Goal: Use online tool/utility: Utilize a website feature to perform a specific function

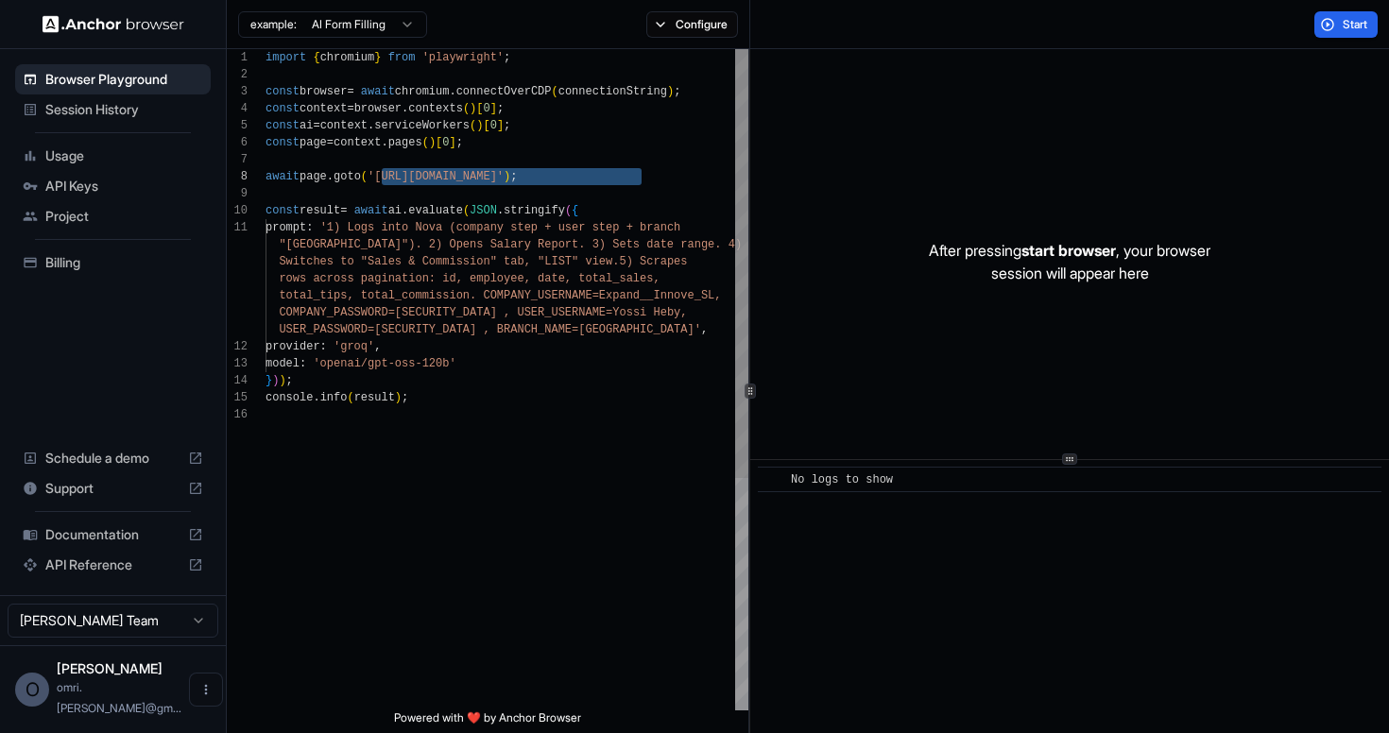
scroll to position [119, 0]
click at [520, 287] on div "import { chromium } from 'playwright' ; const browser = await chromium . connec…" at bounding box center [507, 558] width 483 height 1019
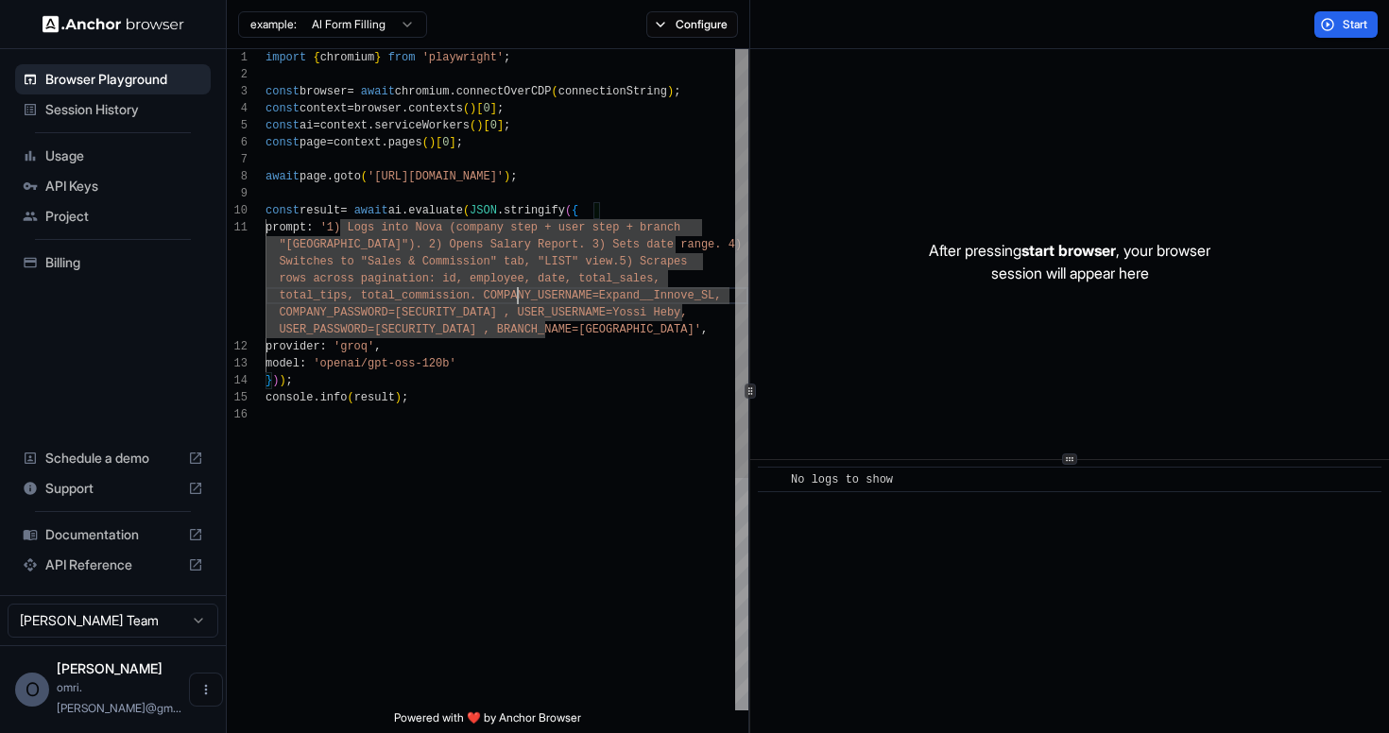
click at [583, 330] on div "import { chromium } from 'playwright' ; const browser = await chromium . connec…" at bounding box center [507, 558] width 483 height 1019
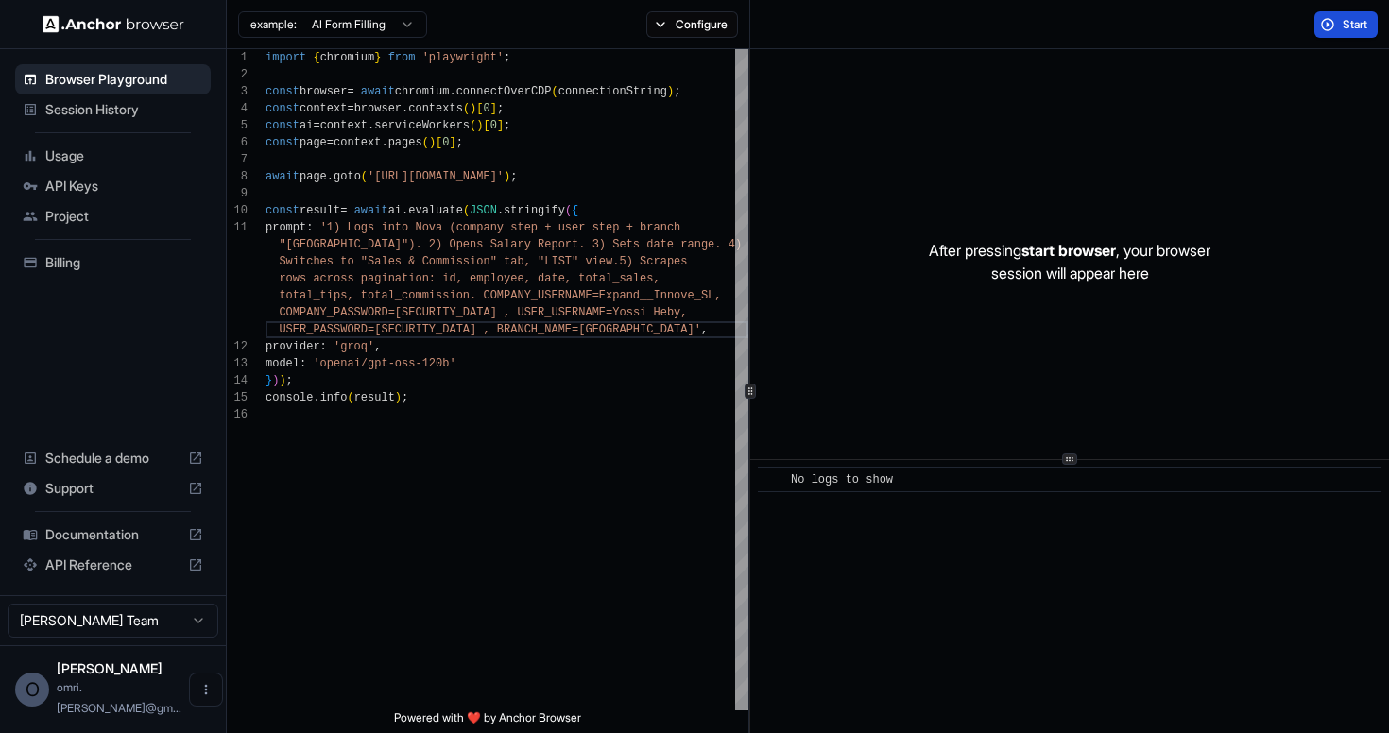
click at [1345, 24] on span "Start" at bounding box center [1356, 24] width 26 height 15
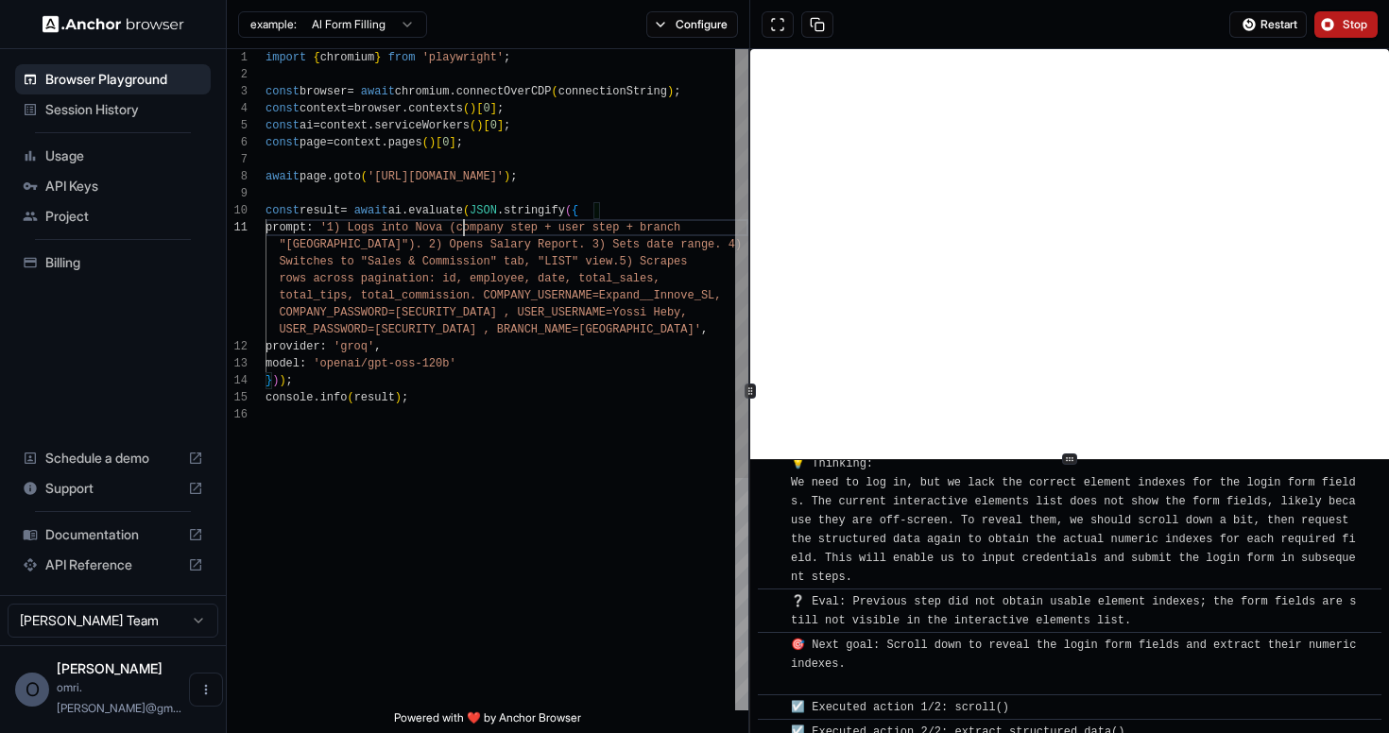
scroll to position [0, 0]
click at [461, 229] on div "await page . goto ( 'https://backoffice.novapointofsale.com' ) ; const result =…" at bounding box center [507, 558] width 483 height 1019
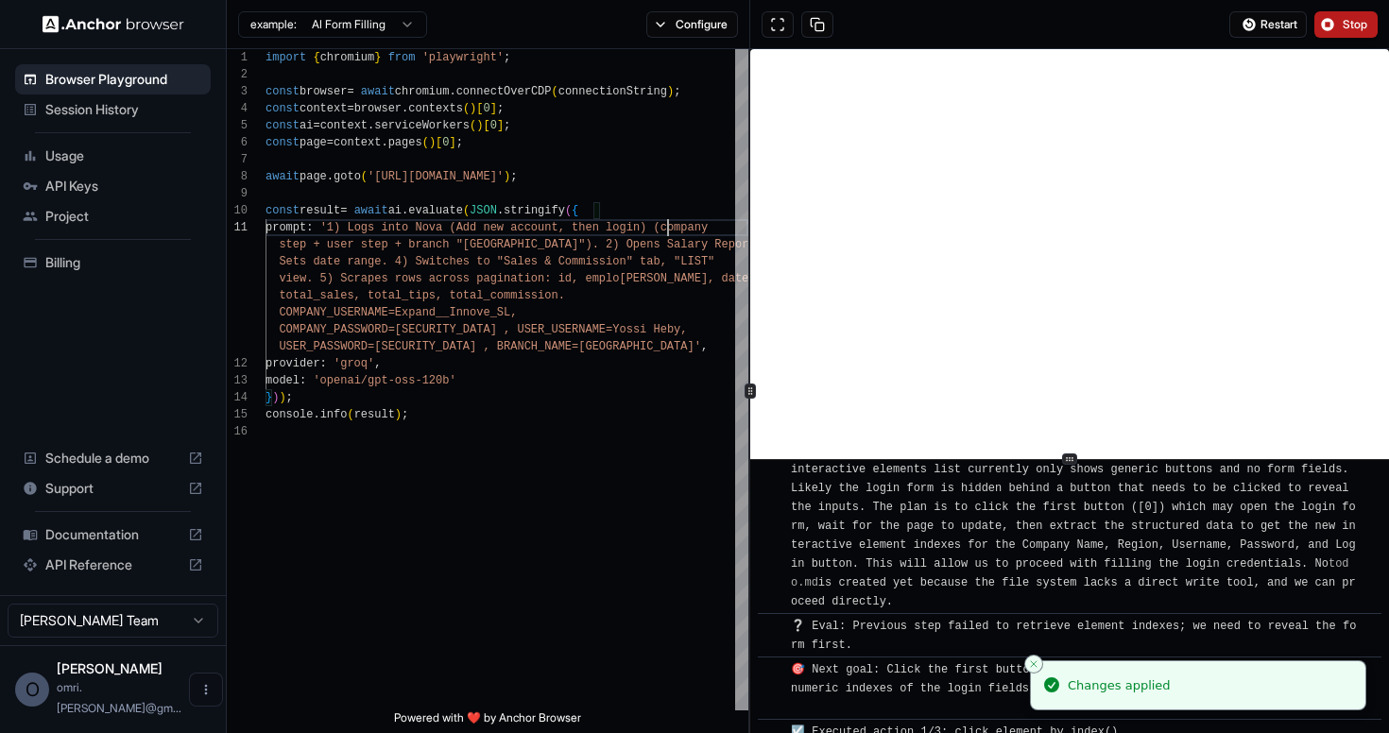
scroll to position [2407, 0]
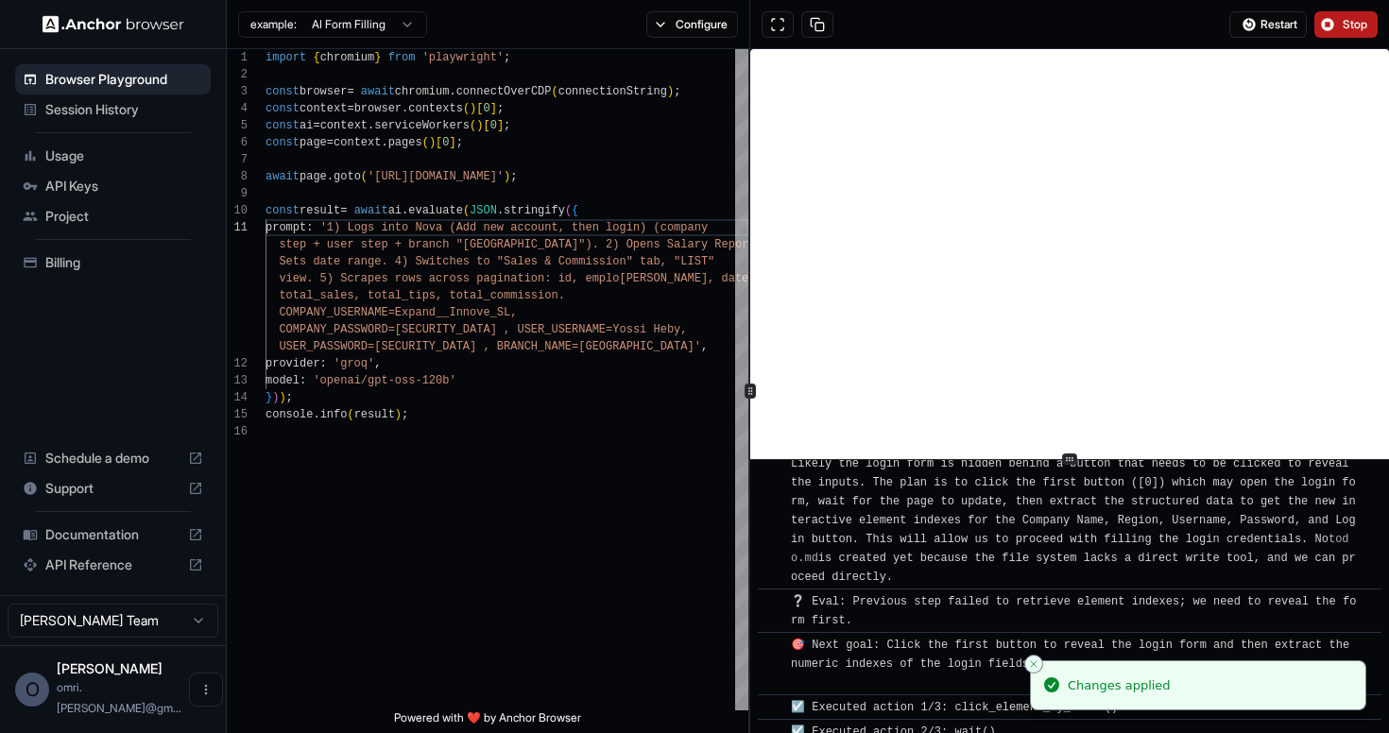
click at [1349, 9] on div "Restart Stop" at bounding box center [1070, 24] width 640 height 49
click at [1272, 14] on button "Restart" at bounding box center [1267, 24] width 77 height 26
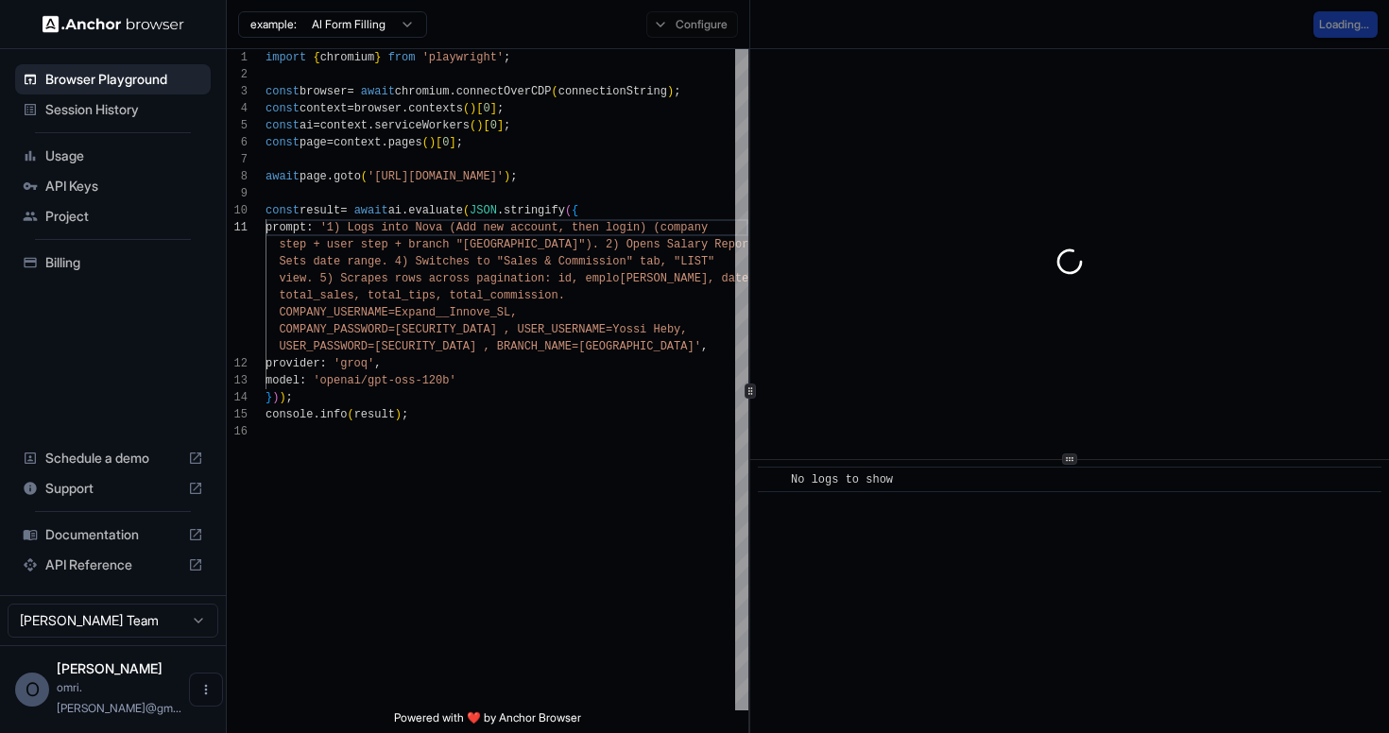
scroll to position [0, 0]
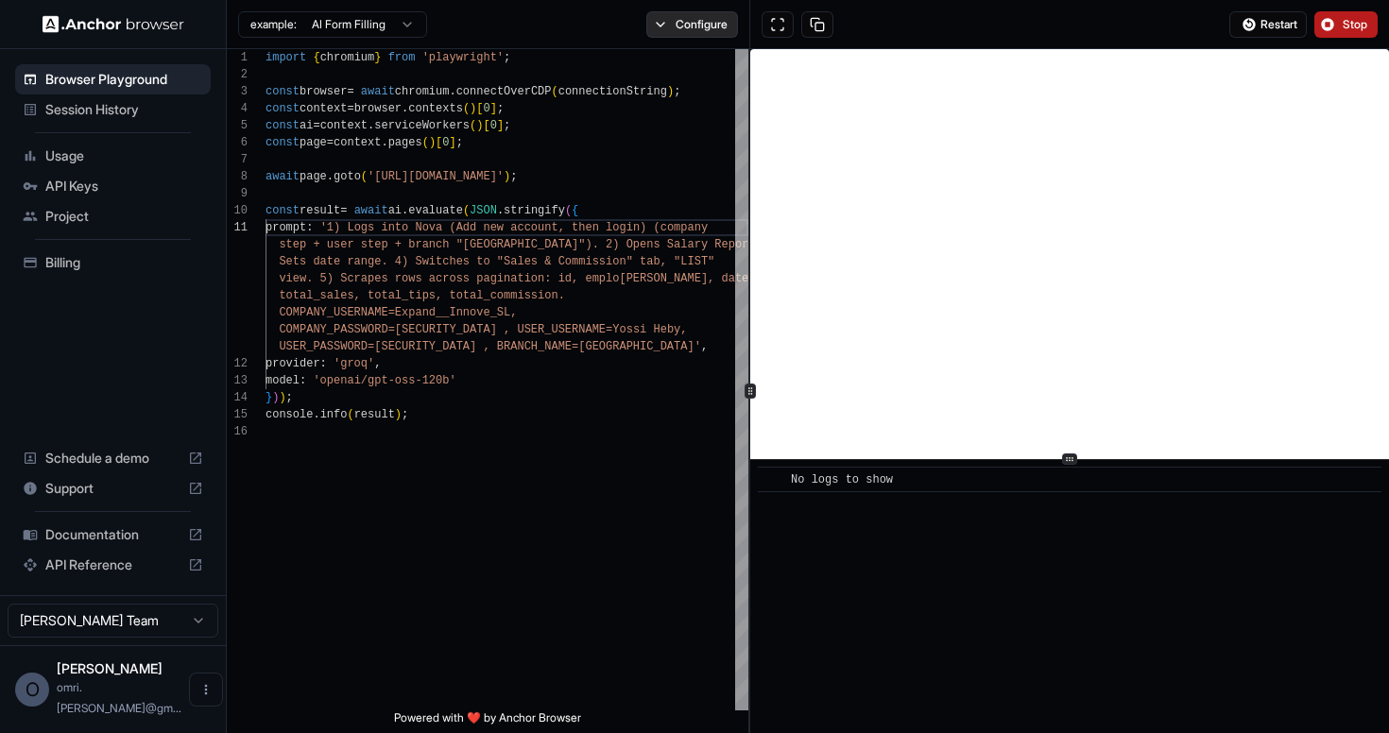
click at [696, 26] on button "Configure" at bounding box center [692, 24] width 92 height 26
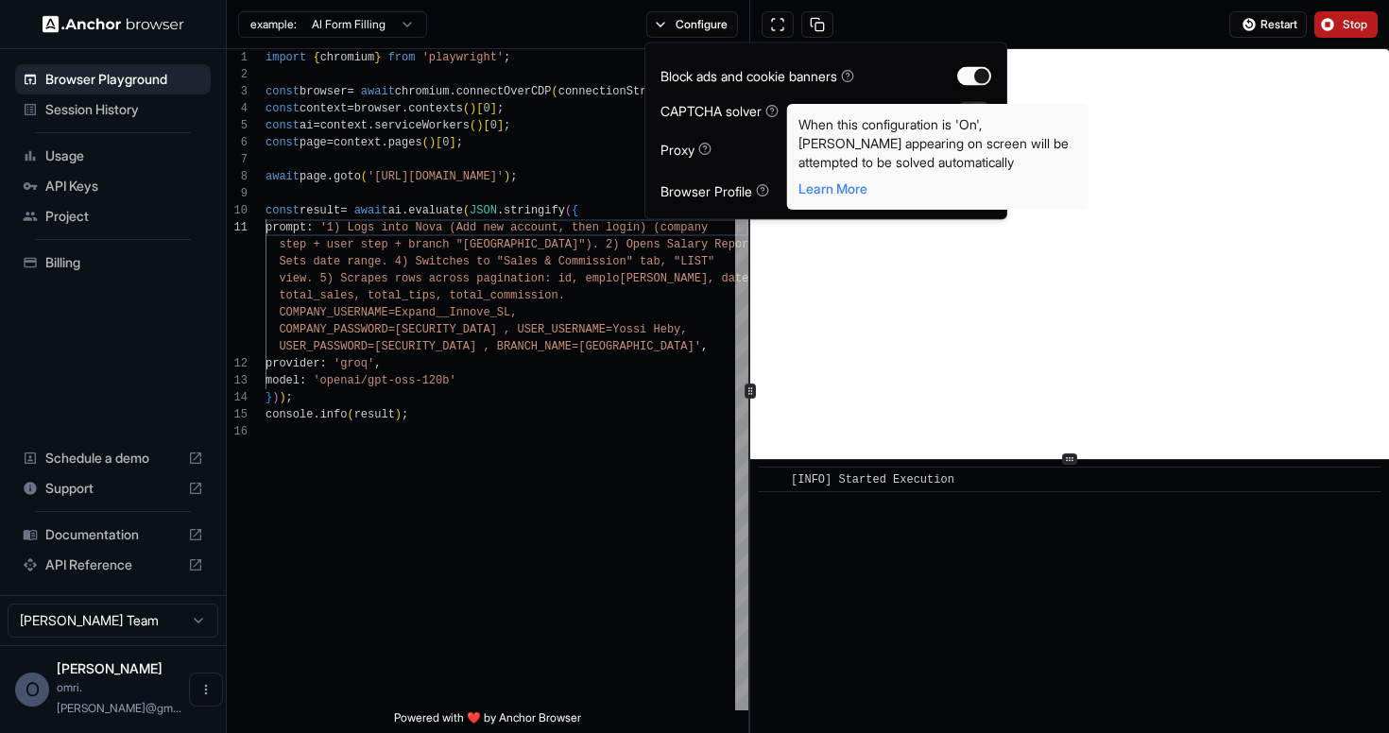
click at [773, 110] on icon at bounding box center [771, 110] width 3 height 4
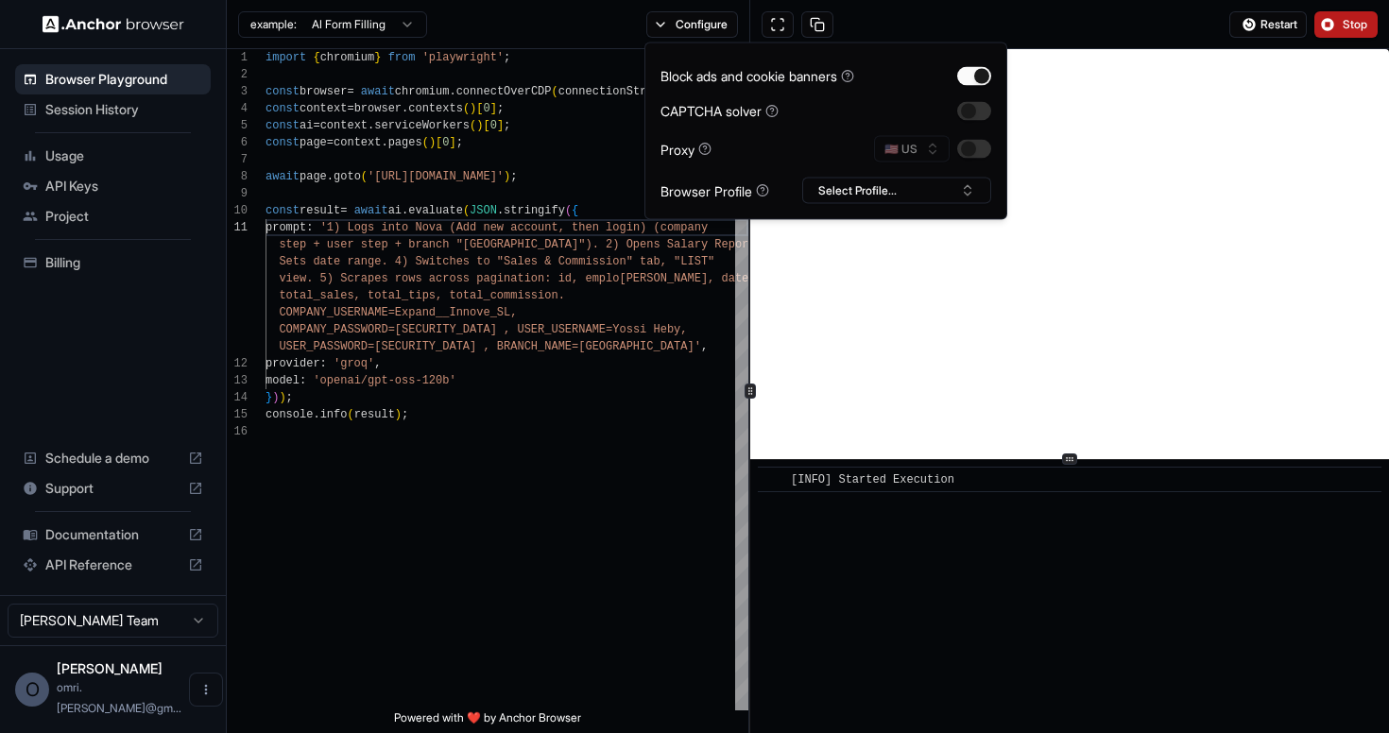
click at [779, 110] on icon at bounding box center [771, 110] width 13 height 13
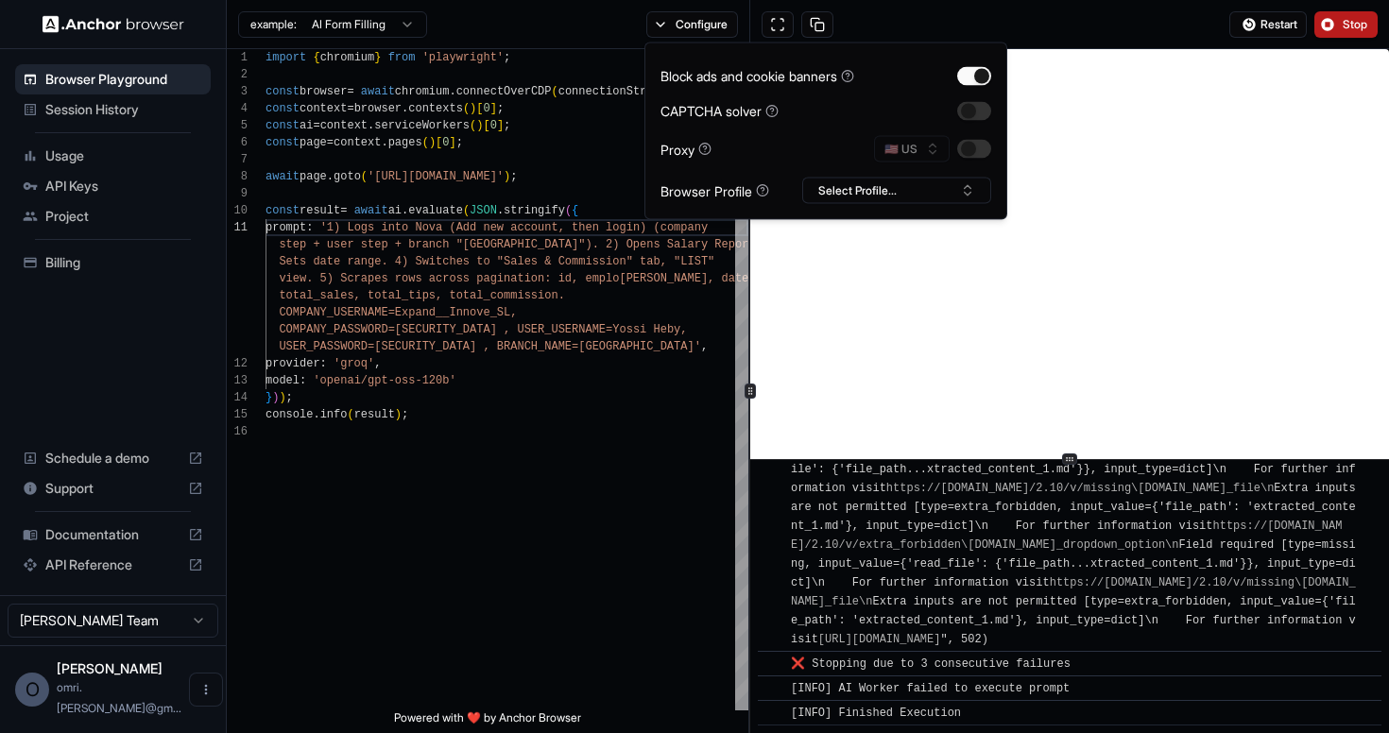
scroll to position [7076, 0]
click at [424, 245] on div "await page . goto ( 'https://backoffice.novapointofsale.com' ) ; const result =…" at bounding box center [507, 567] width 483 height 1036
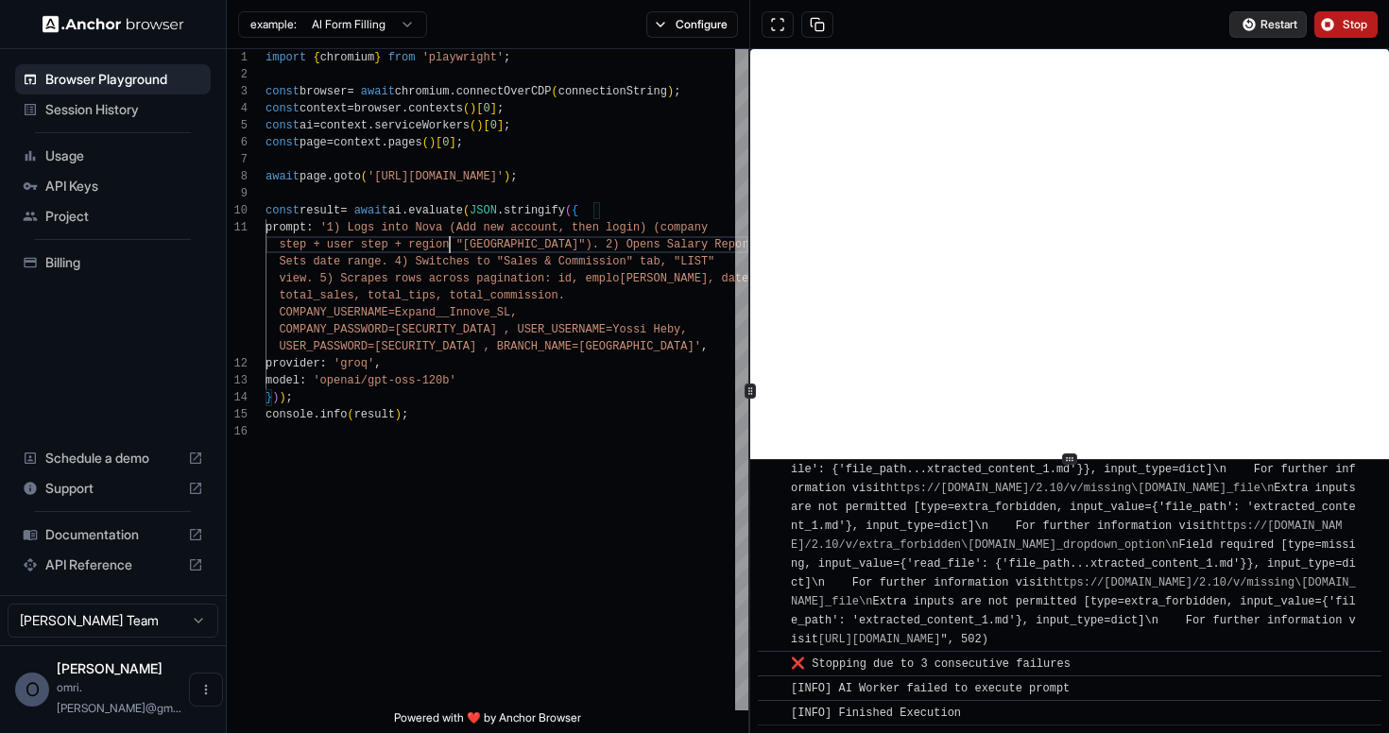
type textarea "**********"
click at [1280, 29] on span "Restart" at bounding box center [1278, 24] width 37 height 15
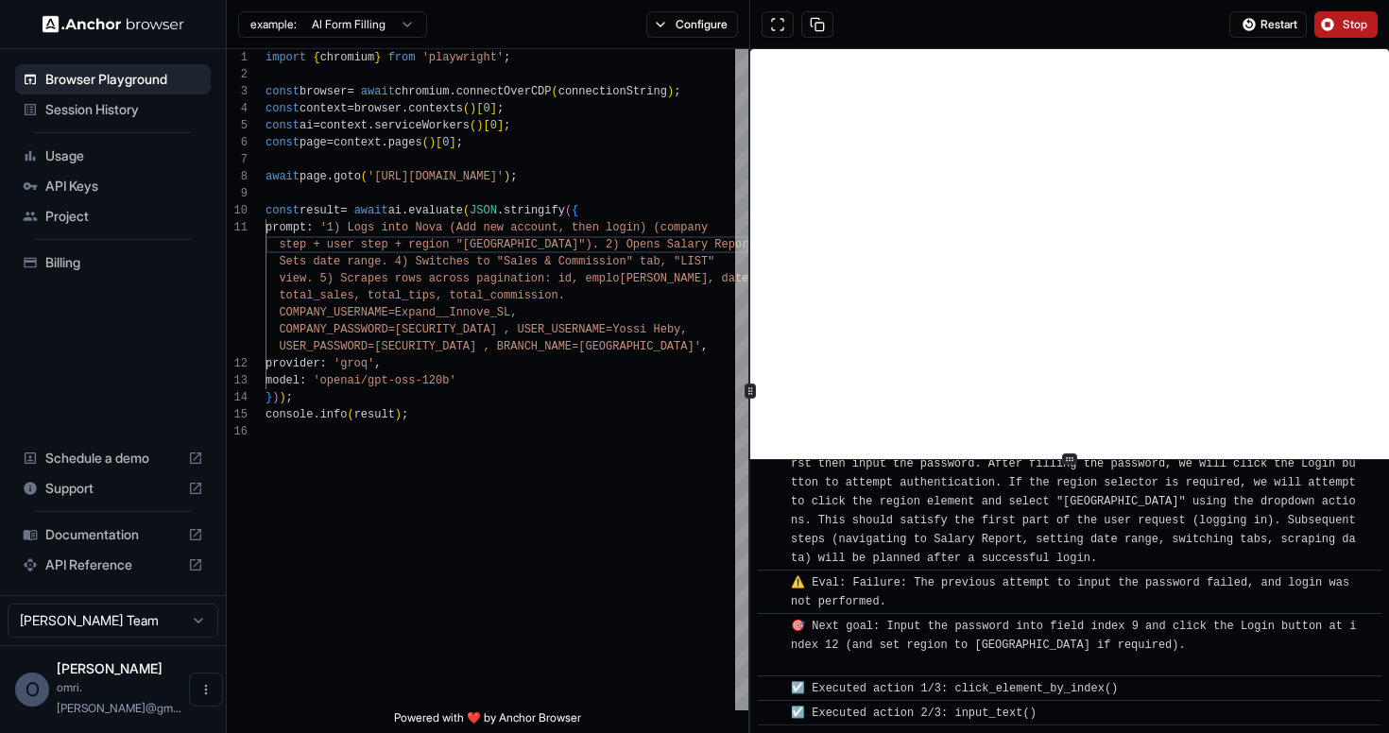
scroll to position [2611, 0]
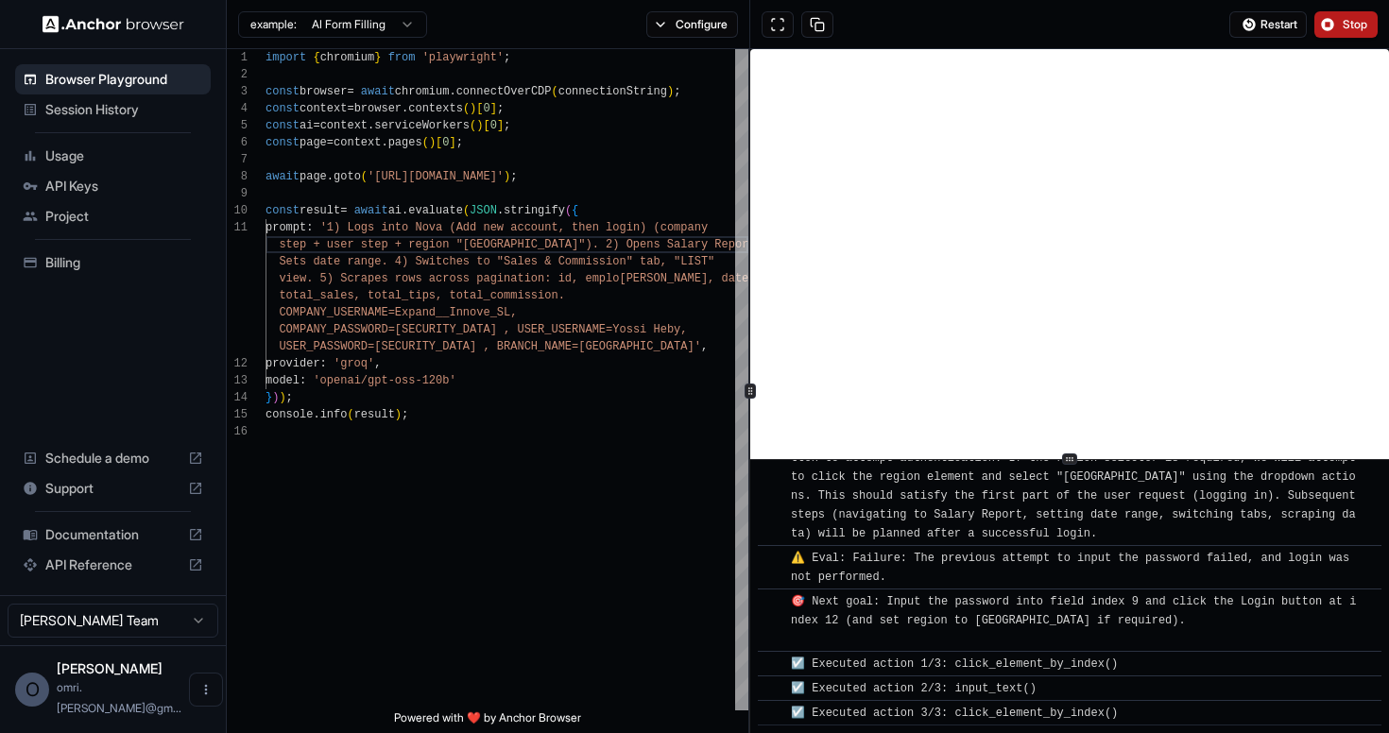
click at [88, 119] on div "Session History" at bounding box center [113, 109] width 196 height 30
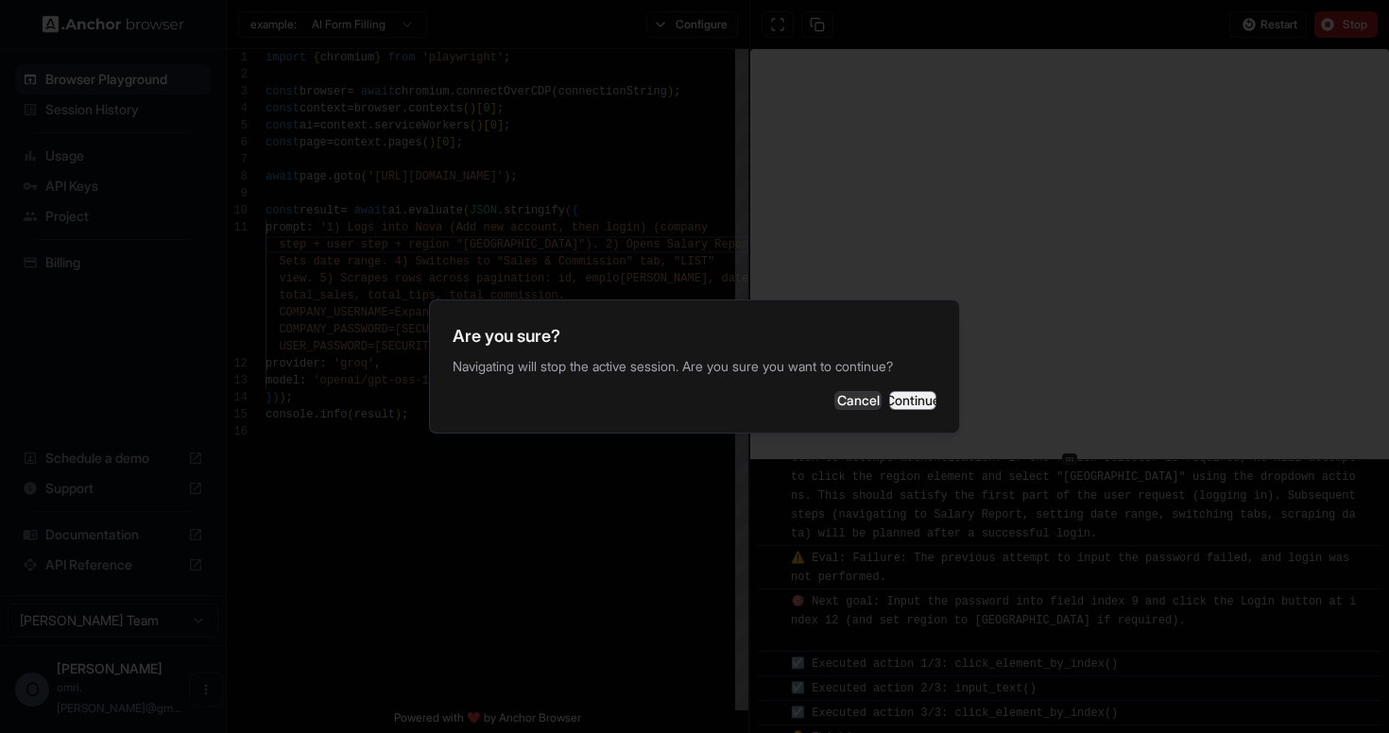
scroll to position [2898, 0]
click at [889, 410] on button "Continue" at bounding box center [912, 400] width 47 height 19
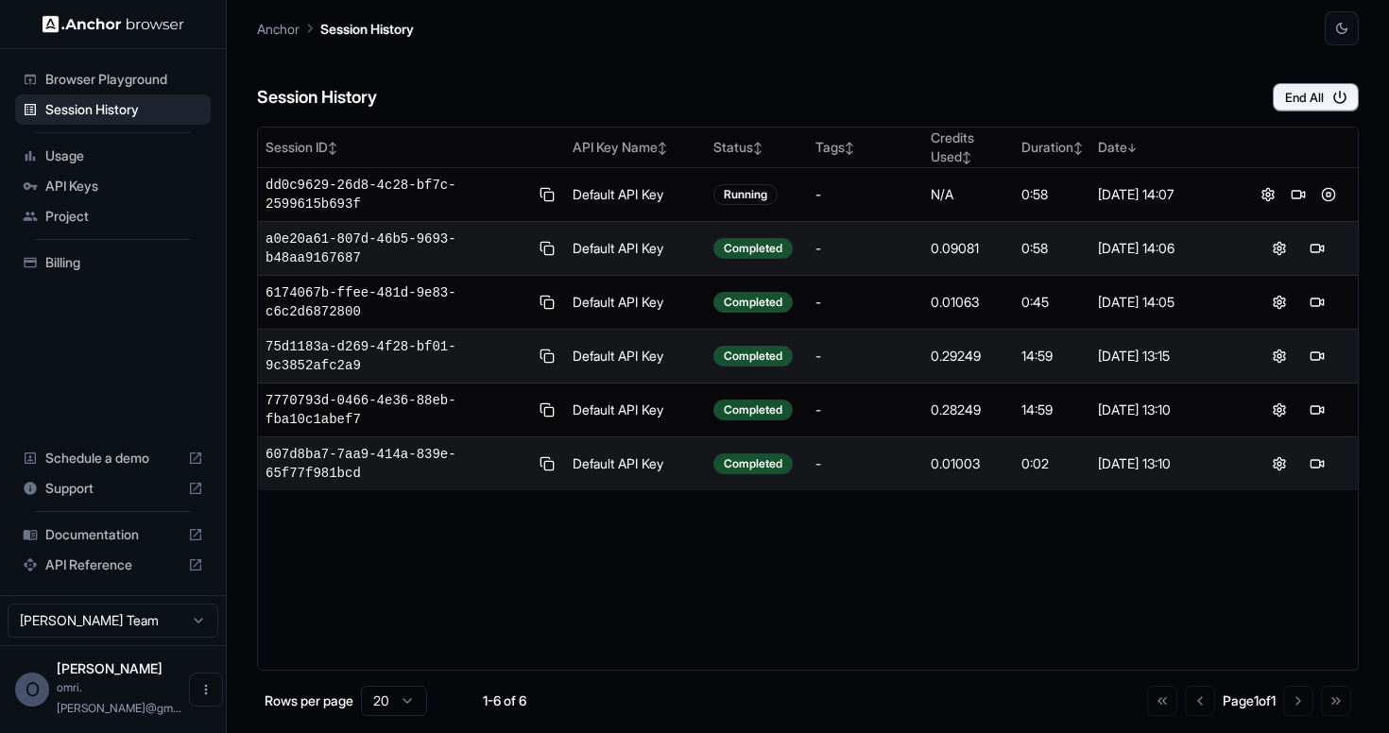
click at [47, 152] on span "Usage" at bounding box center [124, 155] width 158 height 19
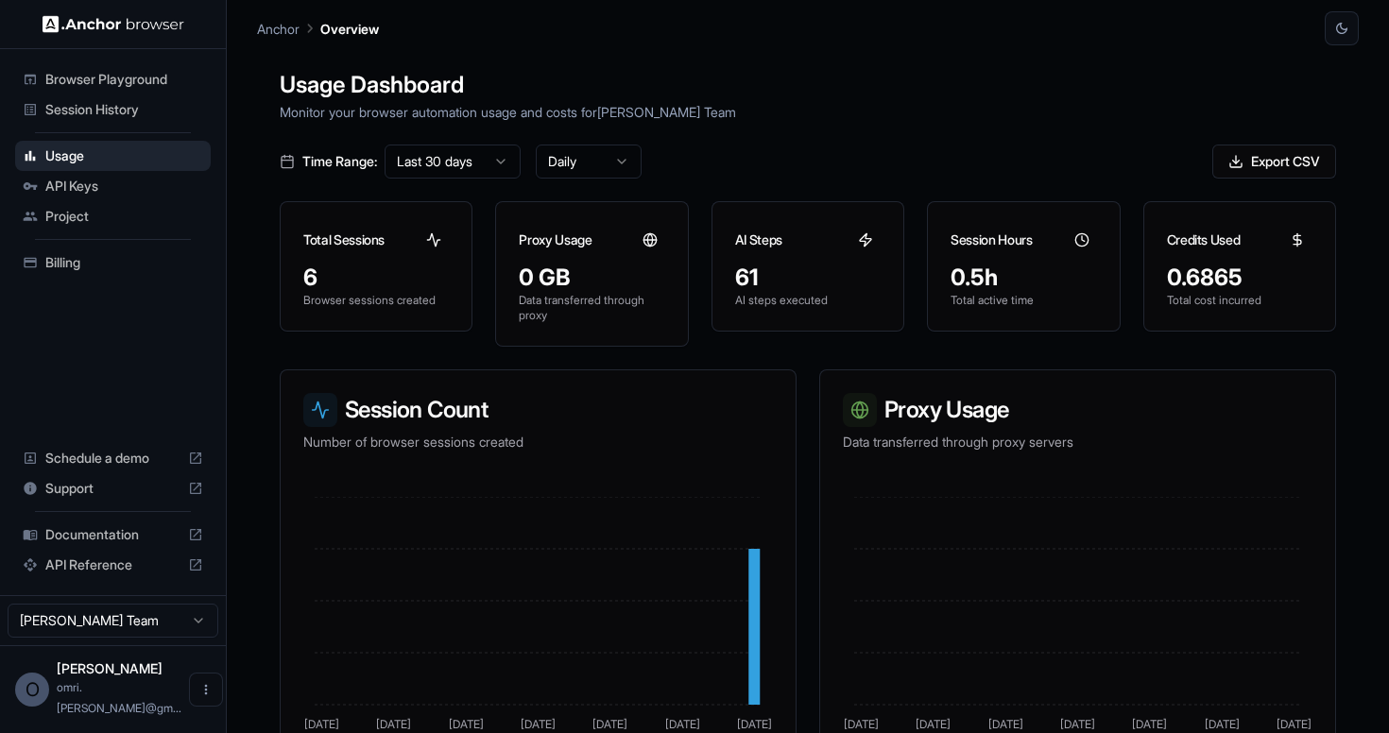
click at [72, 180] on span "API Keys" at bounding box center [124, 186] width 158 height 19
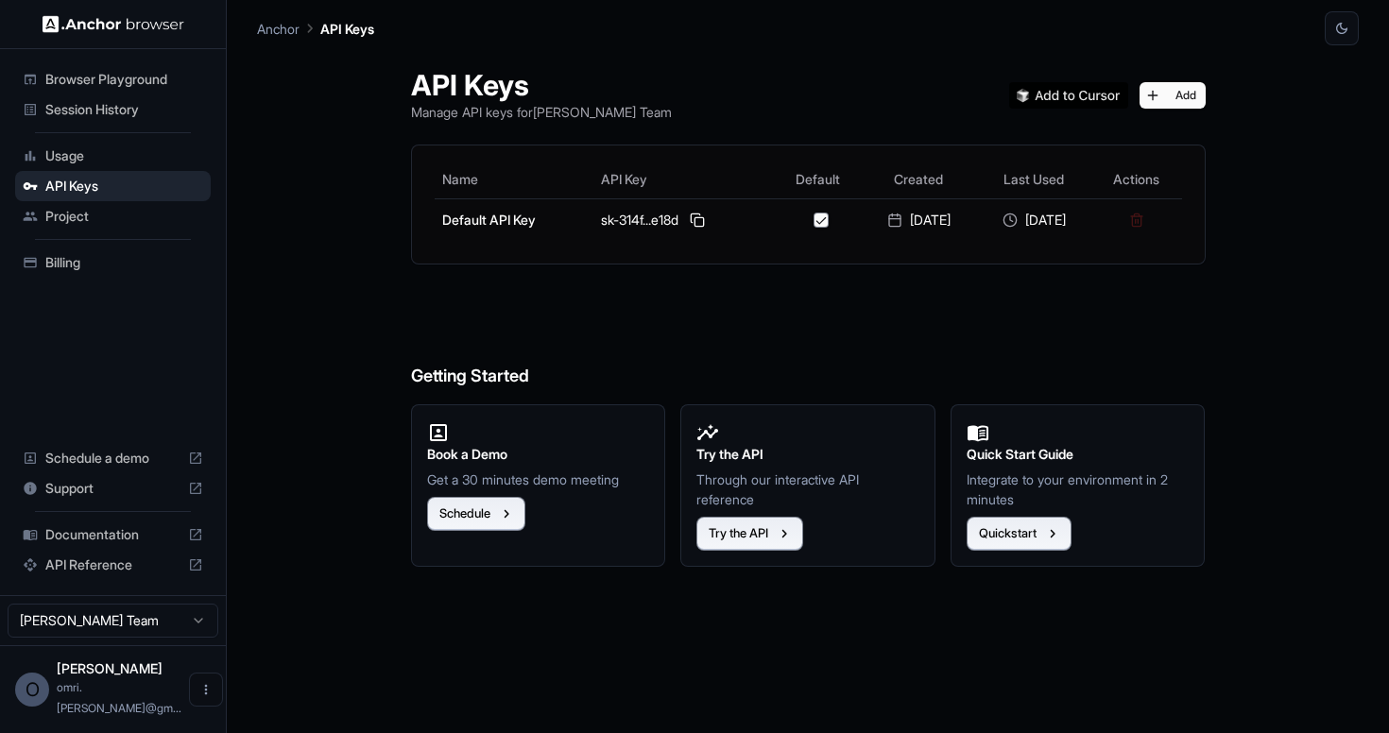
click at [70, 210] on span "Project" at bounding box center [124, 216] width 158 height 19
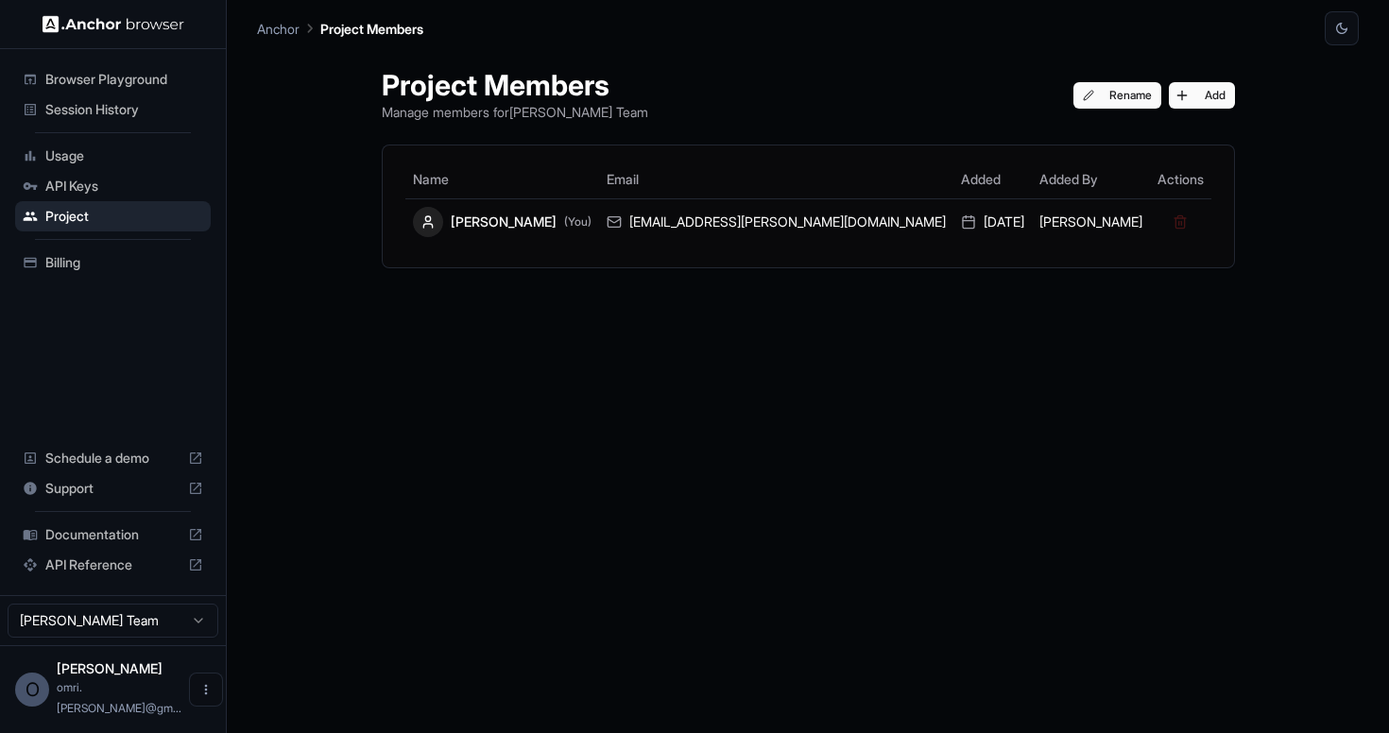
click at [145, 468] on span "Schedule a demo" at bounding box center [112, 458] width 135 height 19
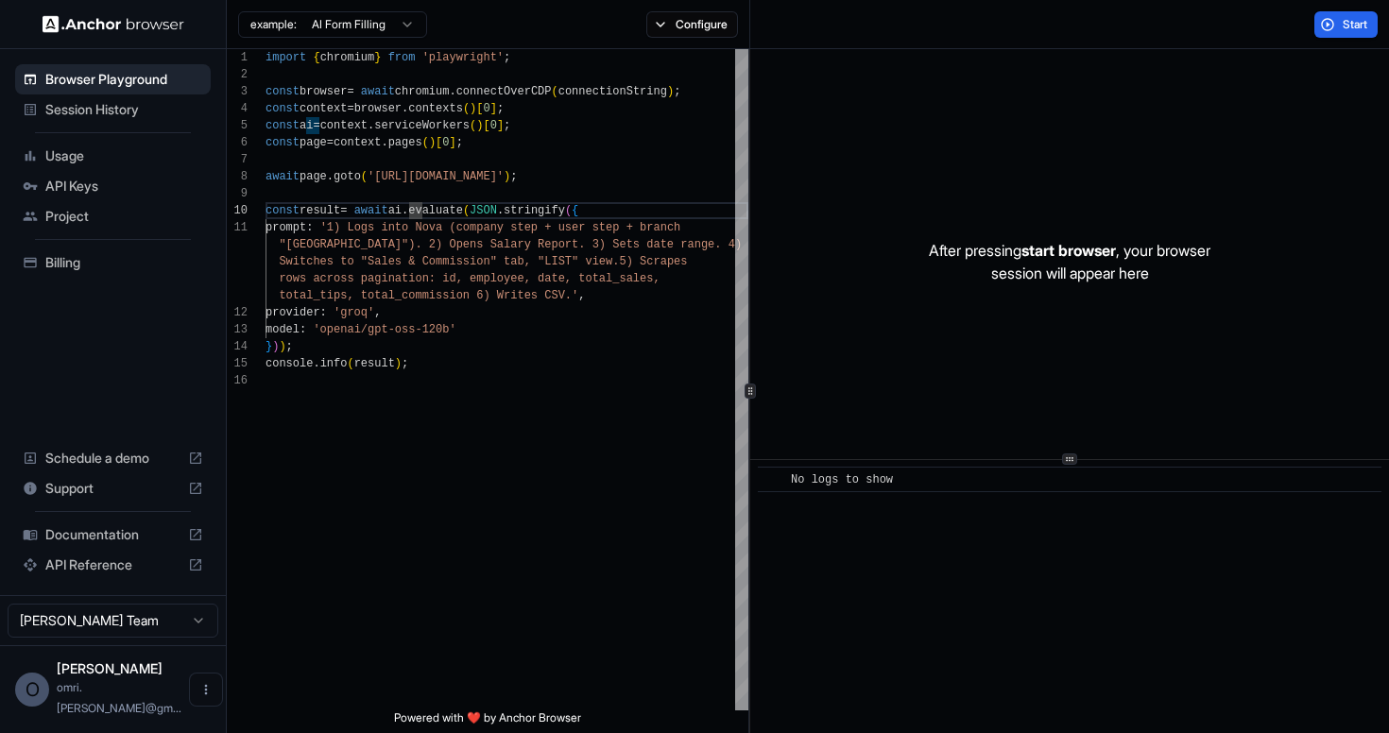
scroll to position [153, 0]
